Goal: Transaction & Acquisition: Purchase product/service

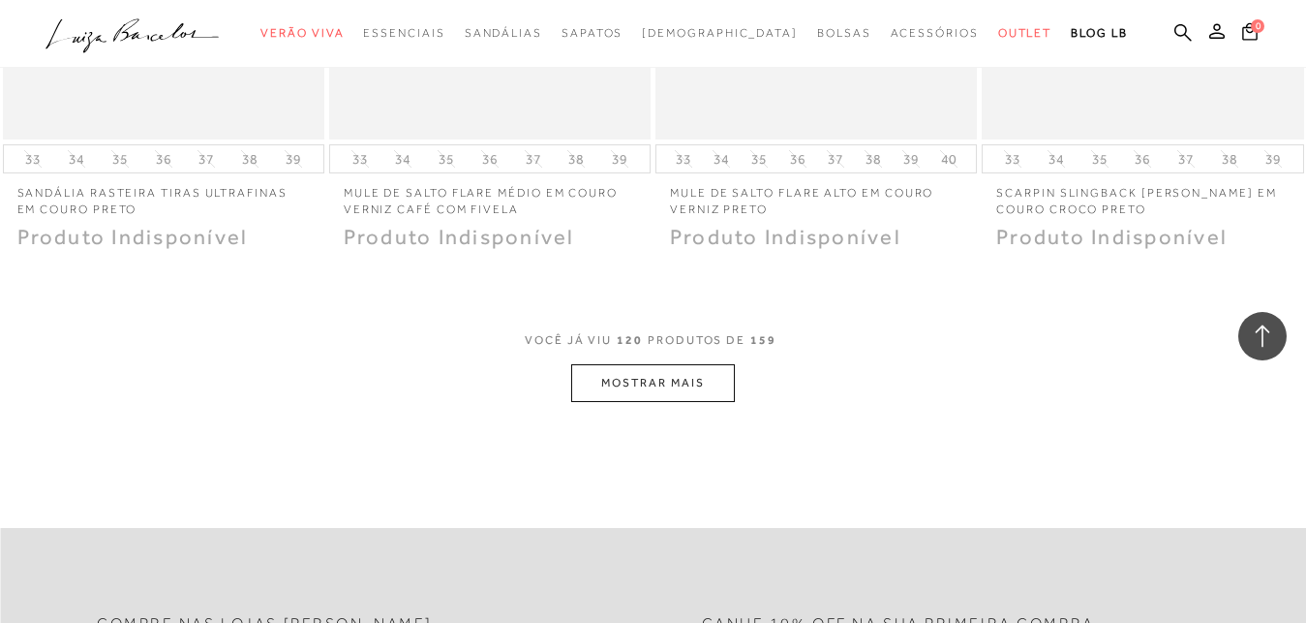
scroll to position [3852, 0]
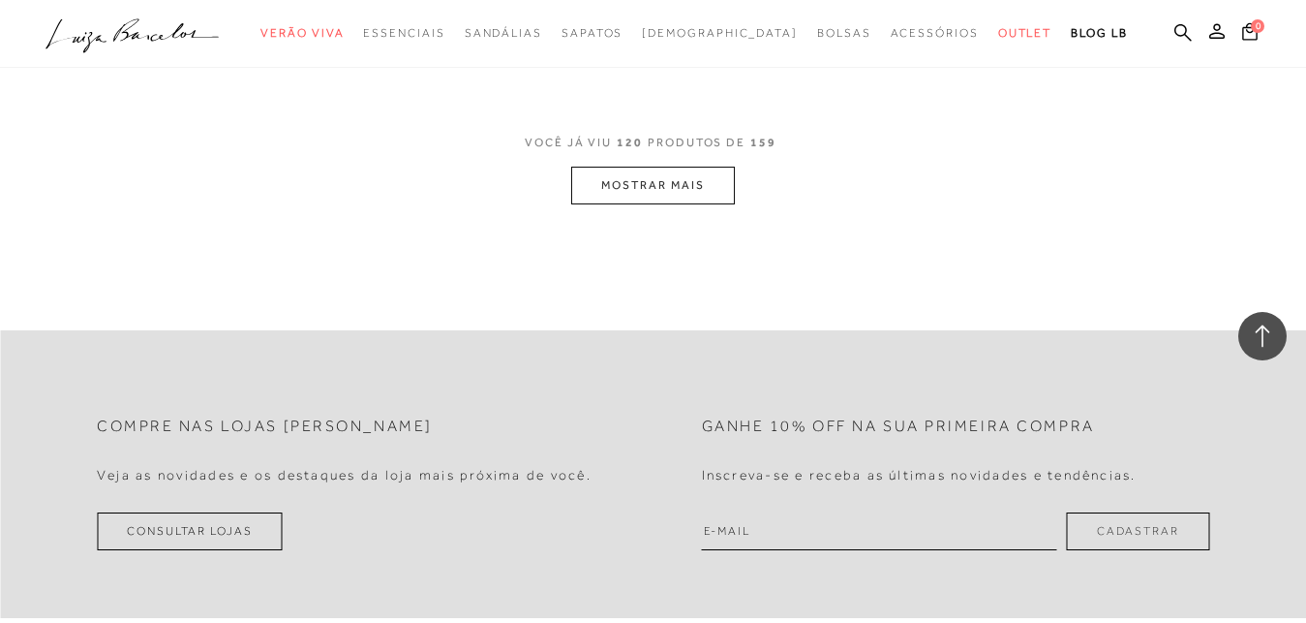
click at [658, 190] on button "MOSTRAR MAIS" at bounding box center [652, 186] width 163 height 38
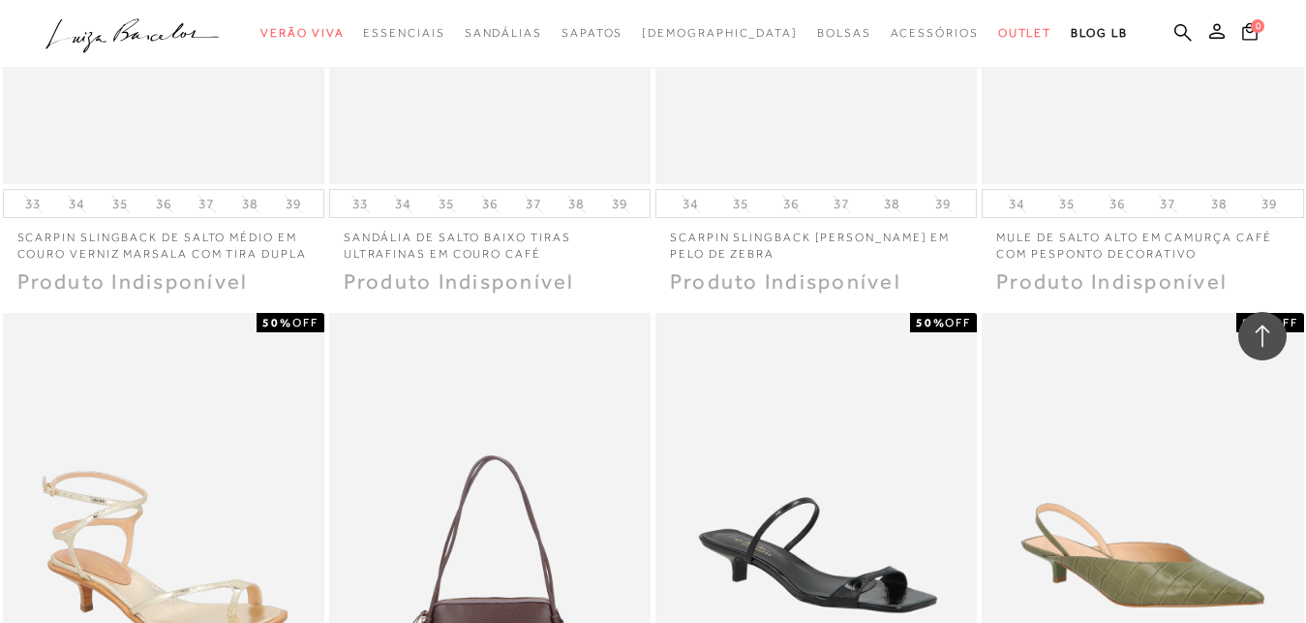
scroll to position [7013, 0]
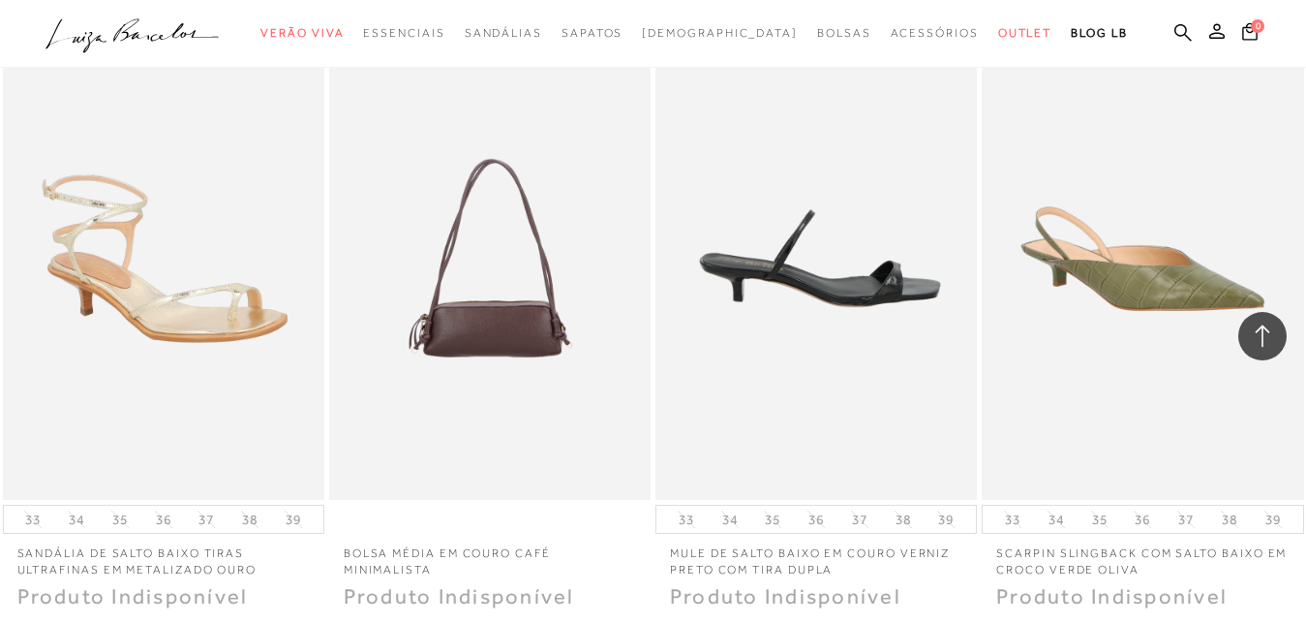
click at [843, 295] on img at bounding box center [817, 257] width 320 height 482
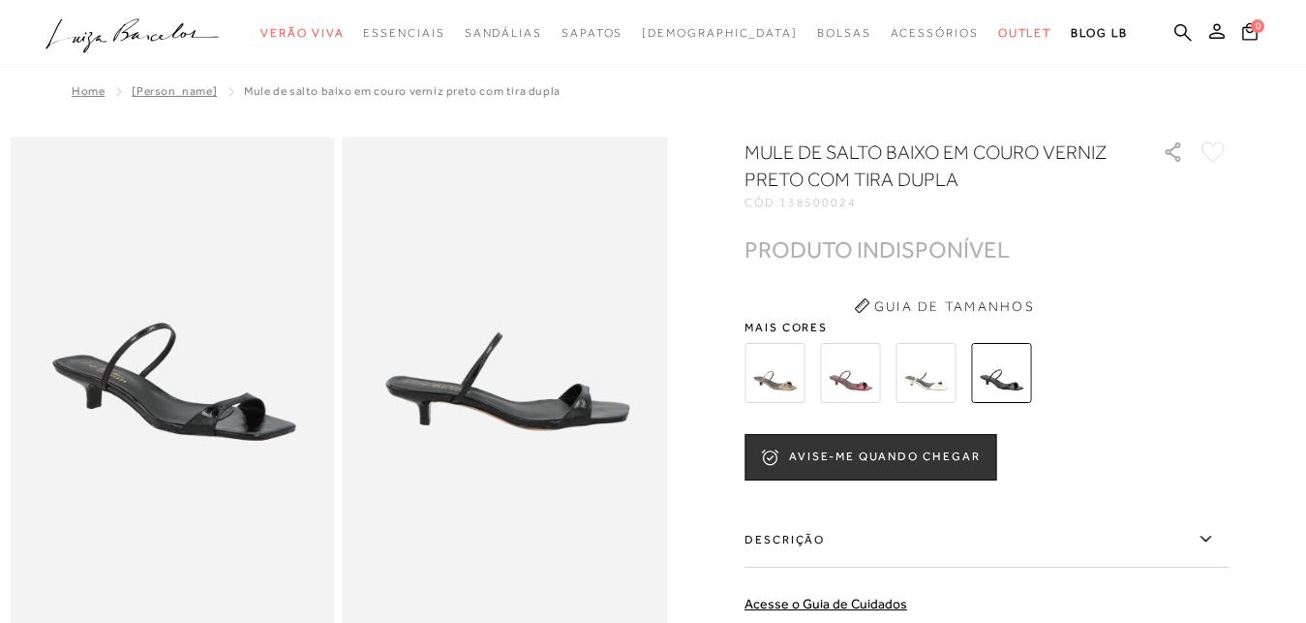
click at [841, 372] on img at bounding box center [850, 373] width 60 height 60
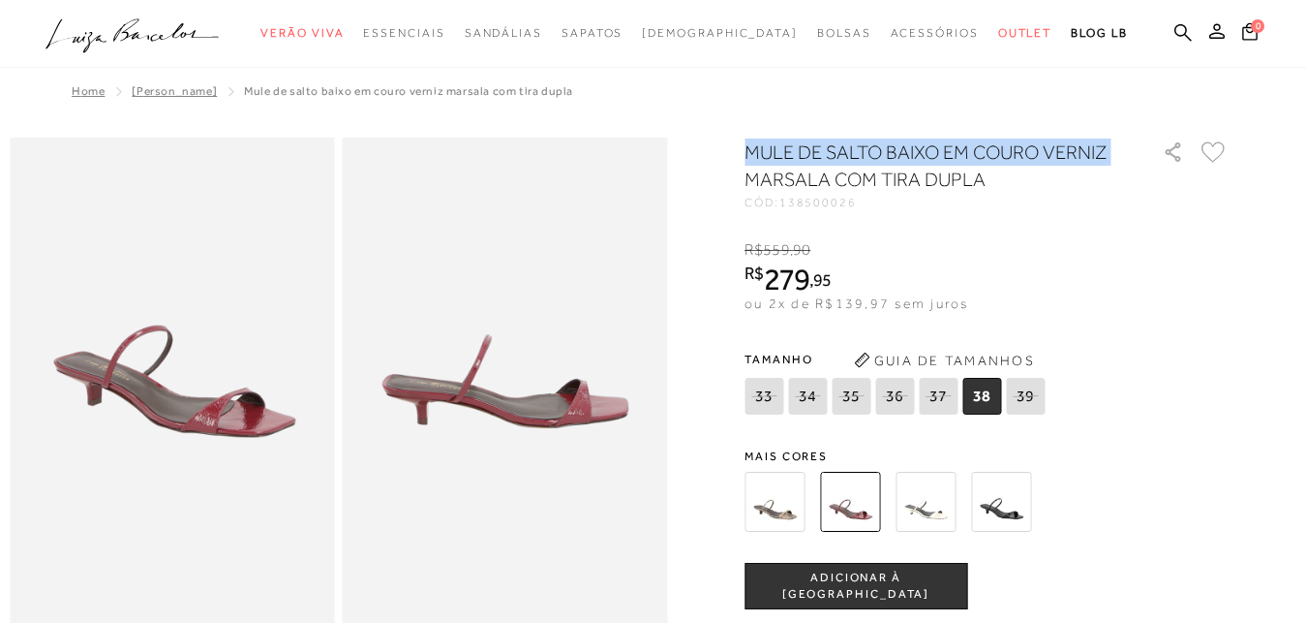
drag, startPoint x: 1128, startPoint y: 151, endPoint x: 749, endPoint y: 139, distance: 379.8
copy h1 "MULE DE SALTO BAIXO EM COURO VERNIZ"
